Goal: Check status

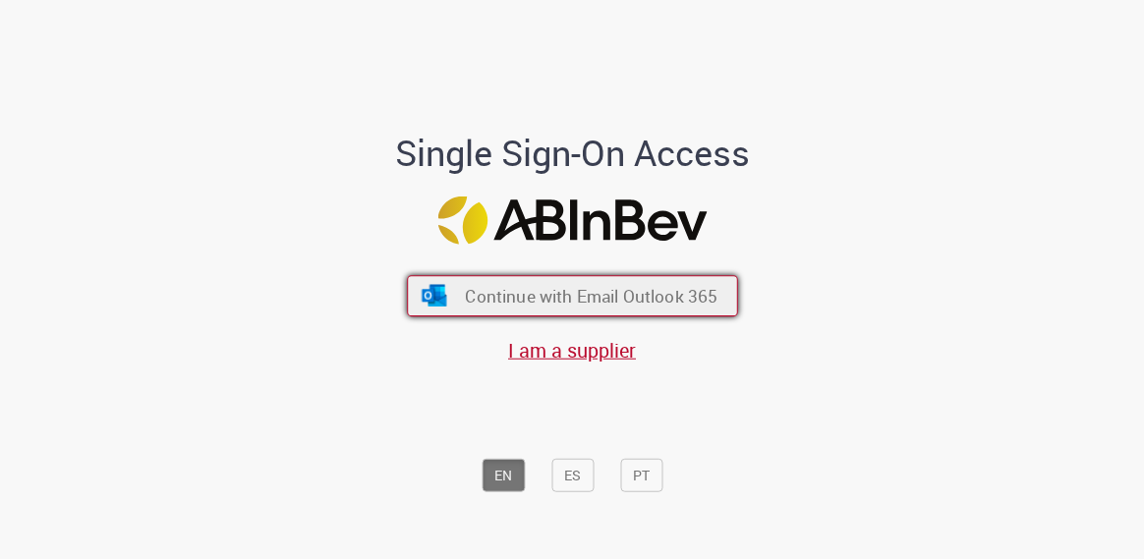
click at [458, 292] on button "Continue with Email Outlook 365" at bounding box center [572, 295] width 331 height 41
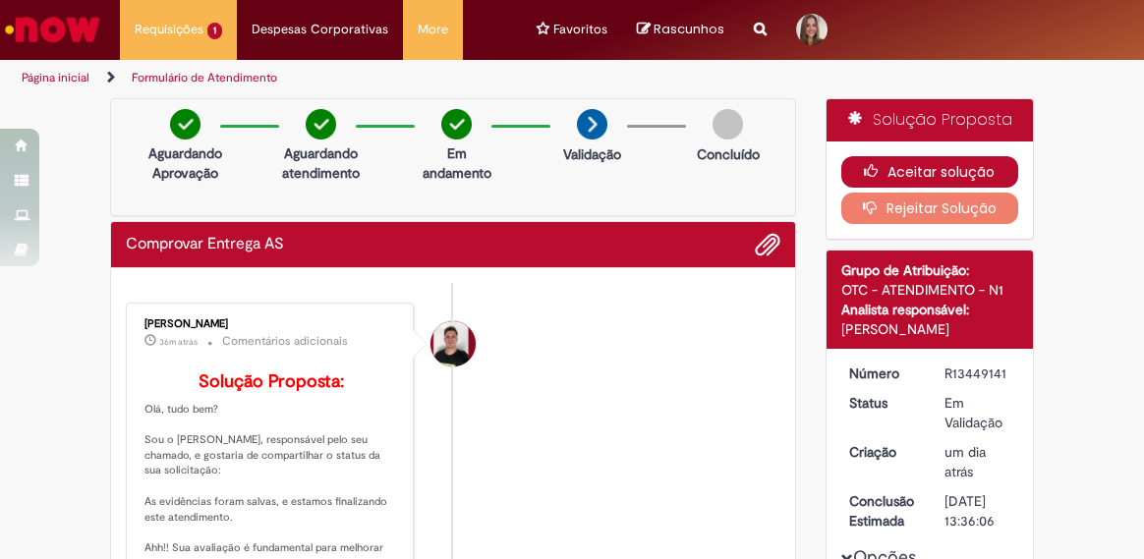
click at [890, 173] on button "Aceitar solução" at bounding box center [930, 171] width 178 height 31
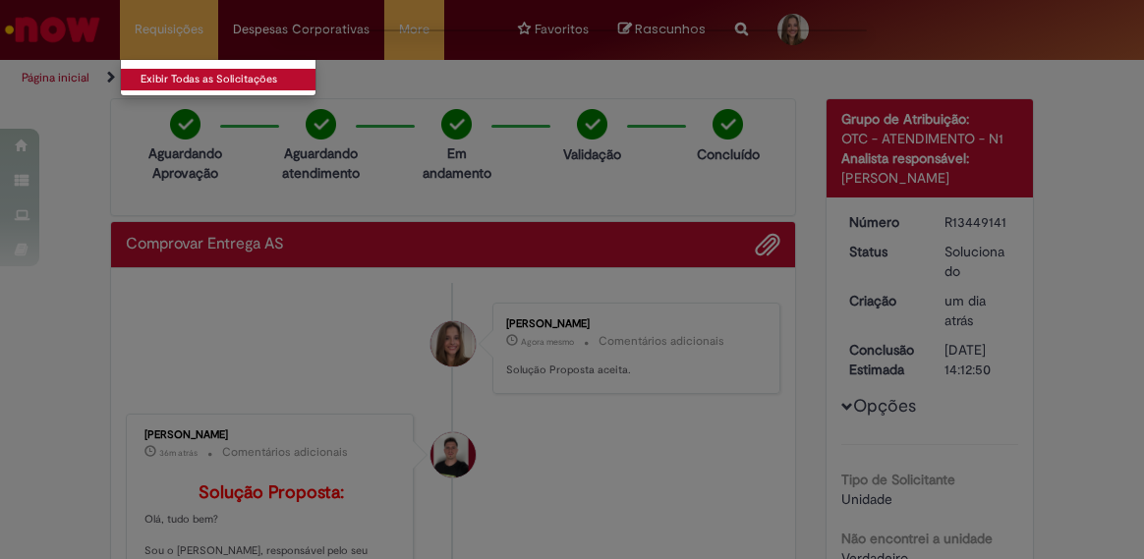
click at [171, 77] on link "Exibir Todas as Solicitações" at bounding box center [229, 80] width 216 height 22
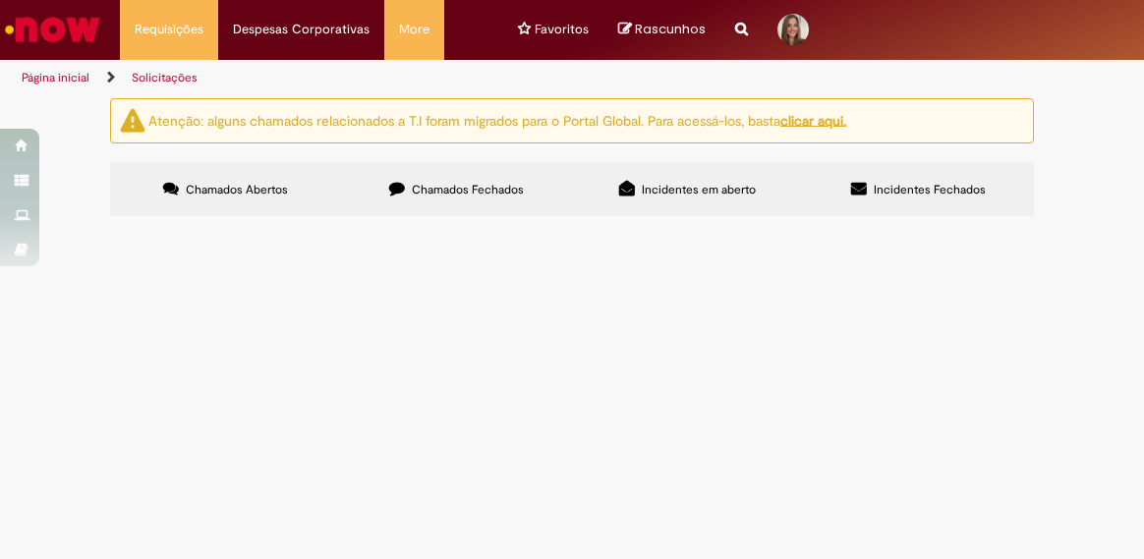
click at [409, 207] on label "Chamados Fechados" at bounding box center [456, 189] width 231 height 53
